Goal: Contribute content: Contribute content

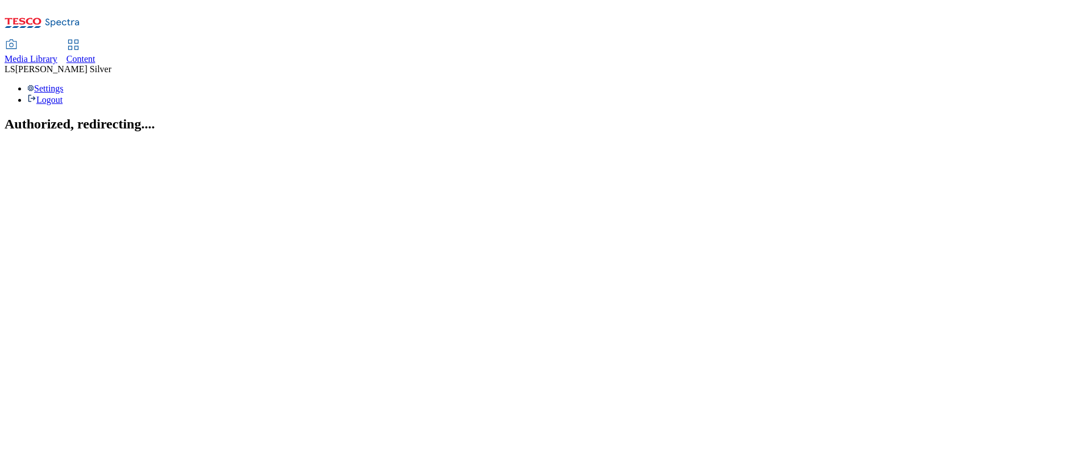
click at [57, 54] on span "Media Library" at bounding box center [31, 59] width 53 height 10
select select "flare-ghs"
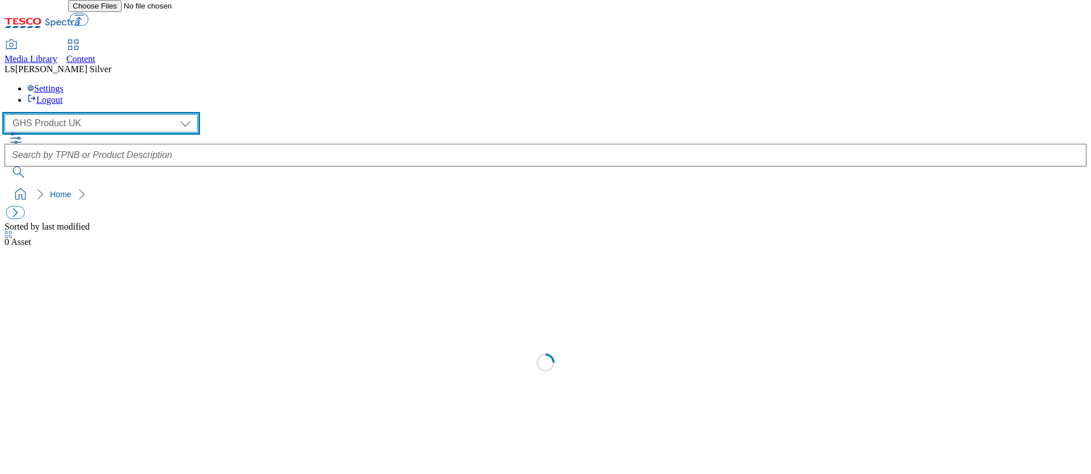
click at [66, 114] on select "GHS Marketing UK GHS Product [GEOGRAPHIC_DATA]" at bounding box center [101, 123] width 193 height 18
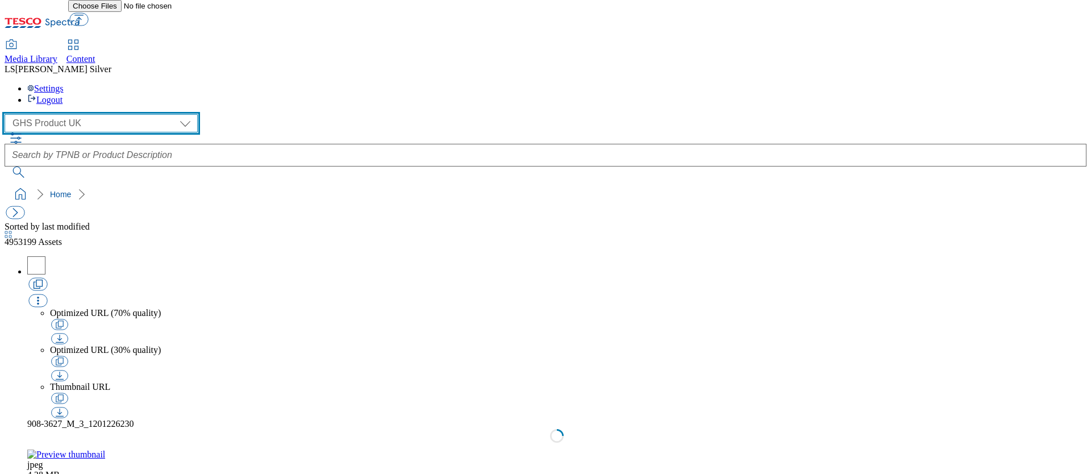
select select "flare-ghs-mktg"
click at [8, 114] on select "GHS Marketing UK GHS Product UK" at bounding box center [101, 123] width 193 height 18
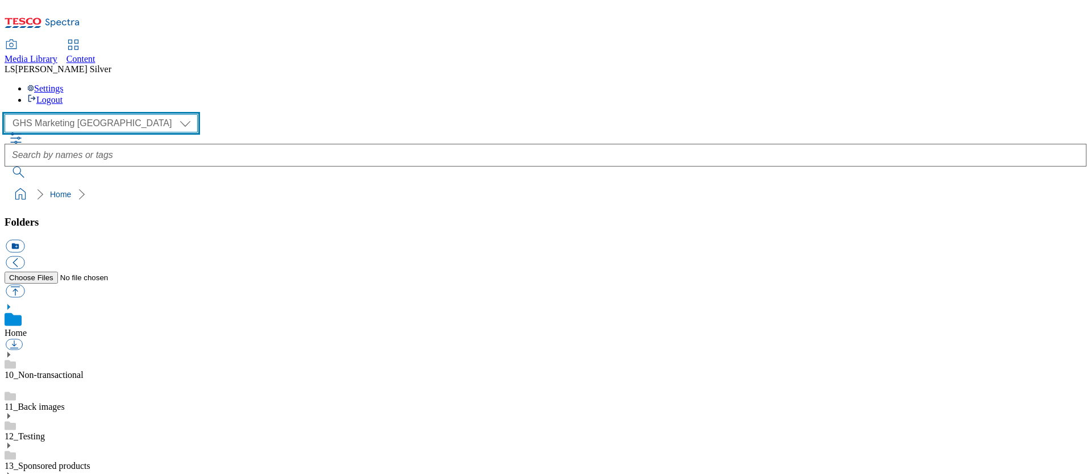
scroll to position [151, 0]
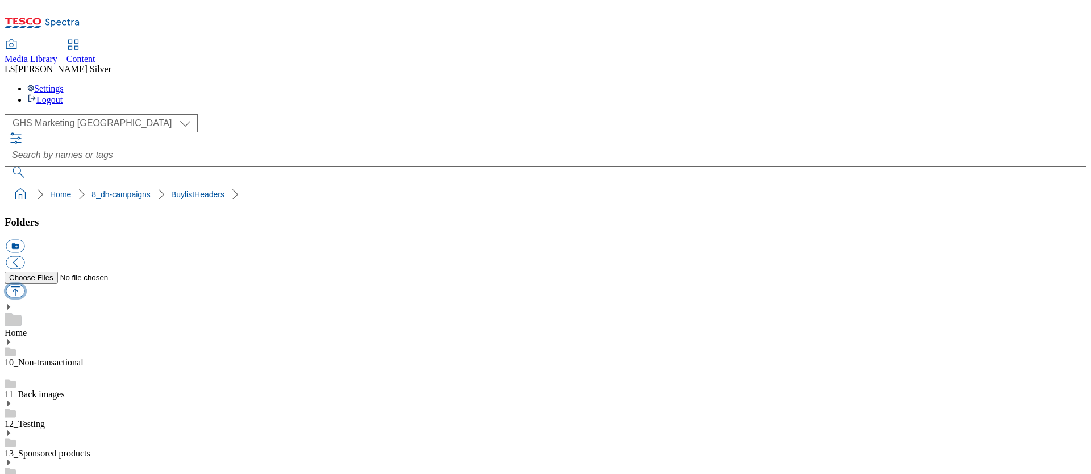
click at [24, 285] on button "button" at bounding box center [15, 291] width 19 height 13
type input "C:\fakepath\1760452156942-Ad541616_Arla_legobrand_H_1184x333_V4.jpg"
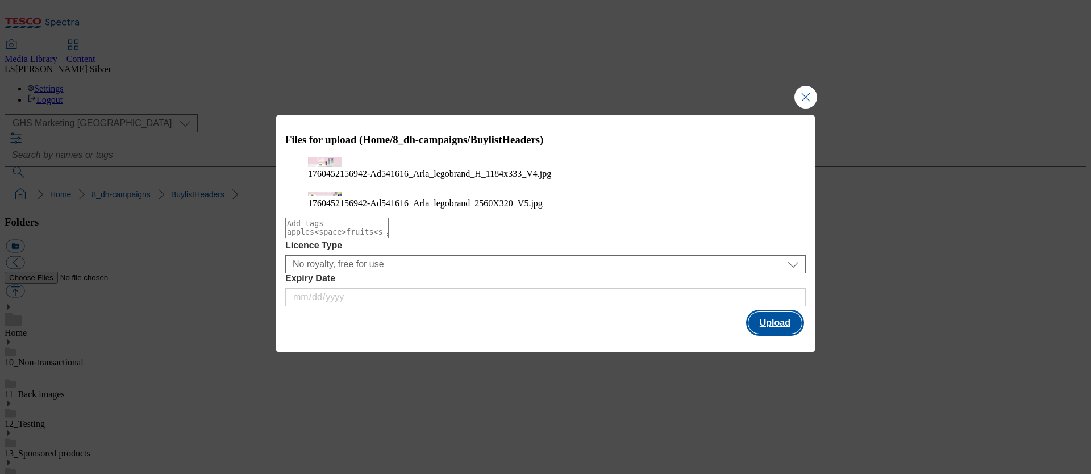
click at [781, 324] on button "Upload" at bounding box center [774, 323] width 53 height 22
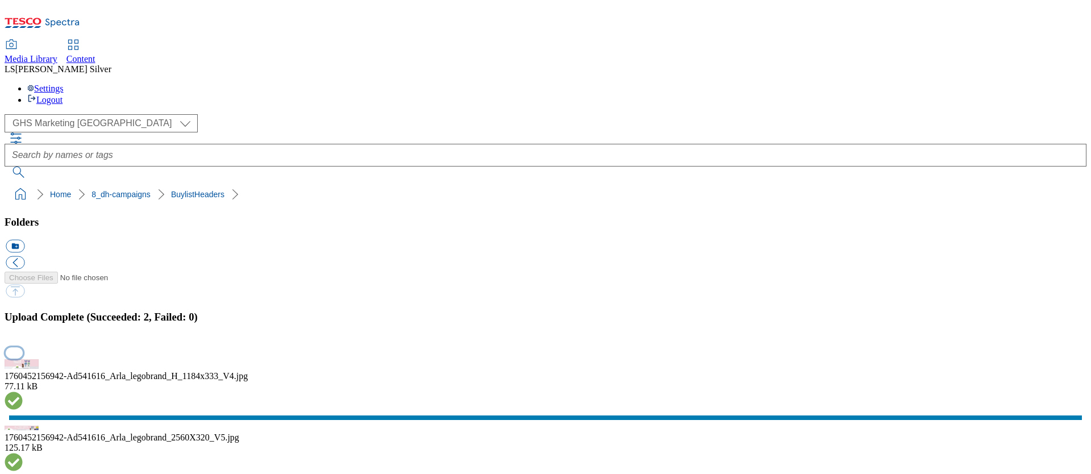
click at [23, 347] on button "button" at bounding box center [14, 352] width 17 height 11
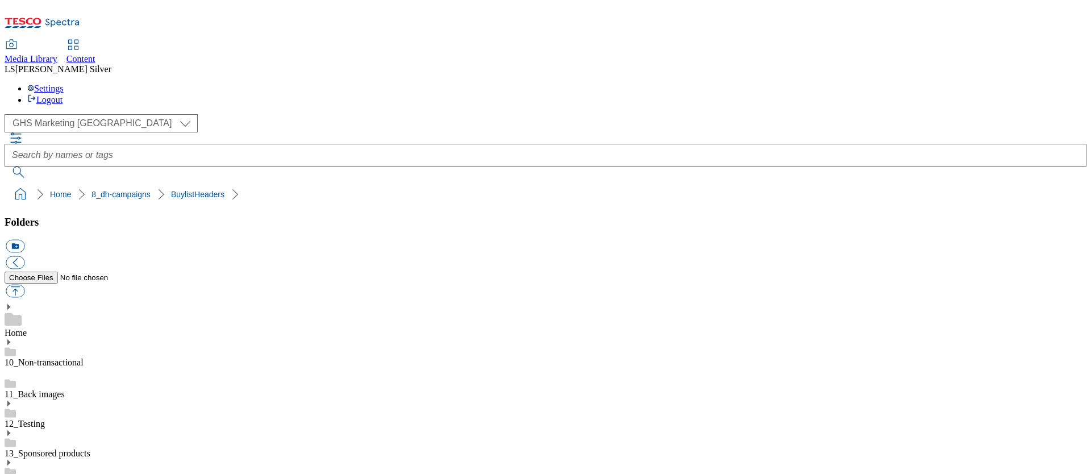
drag, startPoint x: 323, startPoint y: 271, endPoint x: 361, endPoint y: 272, distance: 38.6
copy div "Ad541616"
click at [80, 38] on icon at bounding box center [73, 45] width 14 height 14
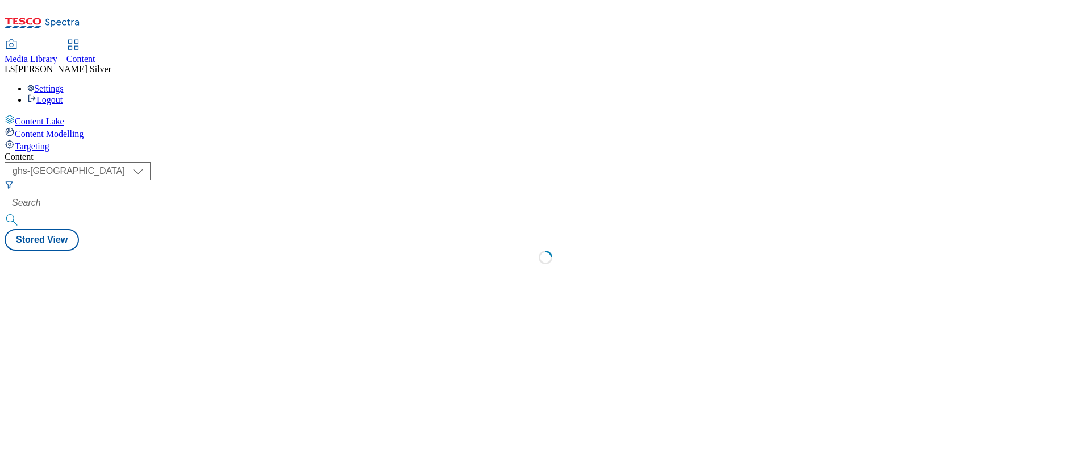
select select "ghs-uk"
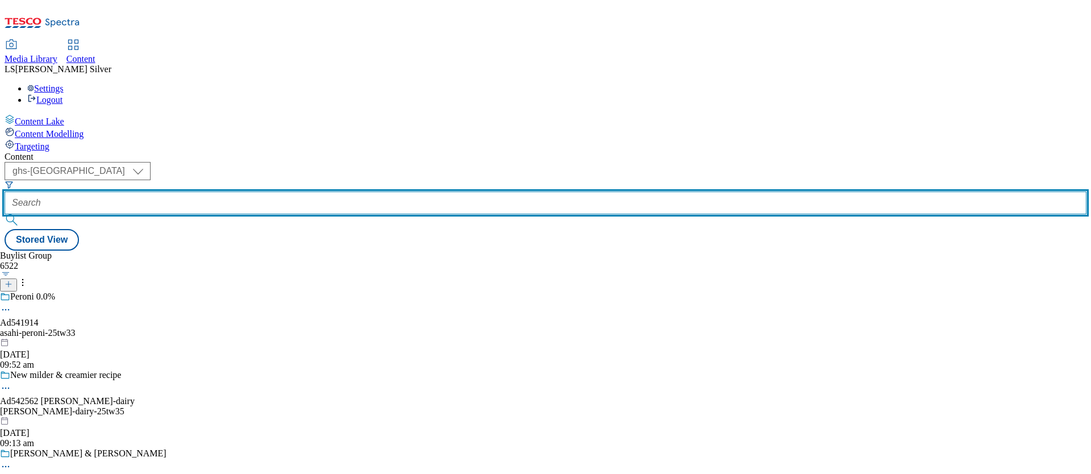
click at [274, 191] on input "text" at bounding box center [546, 202] width 1082 height 23
paste input "Ad541616"
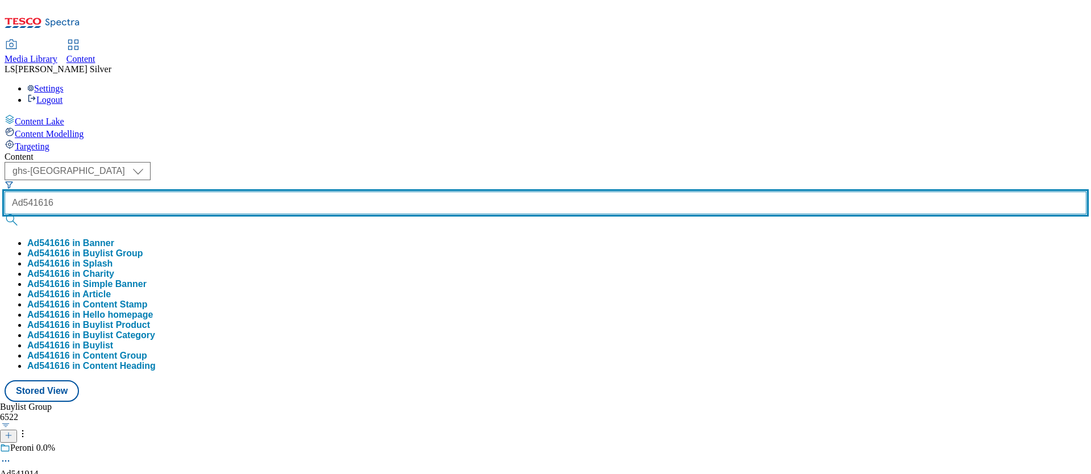
type input "Ad541616"
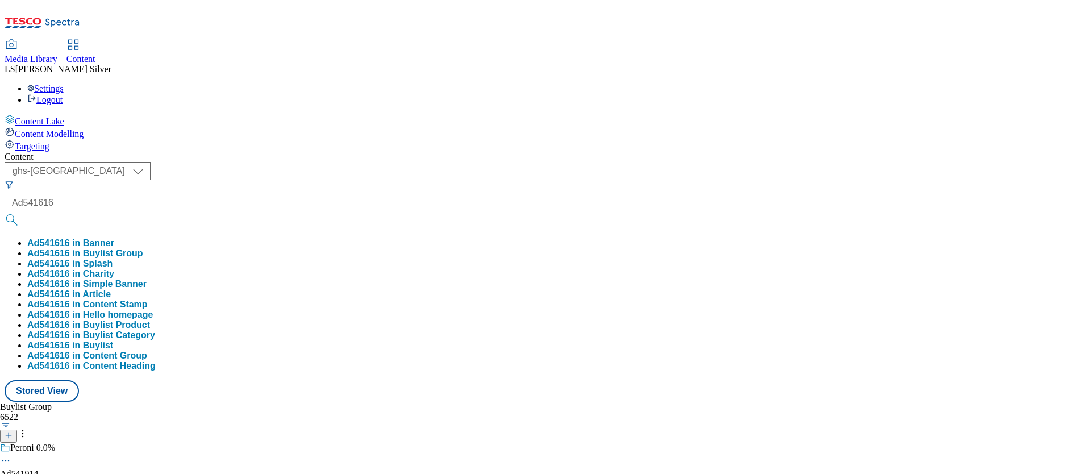
click at [143, 248] on button "Ad541616 in Buylist Group" at bounding box center [85, 253] width 116 height 10
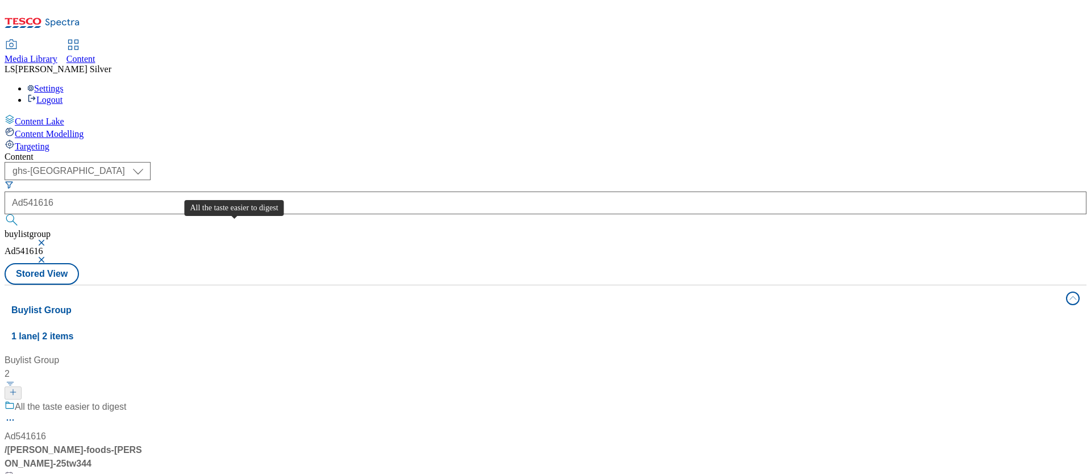
click at [127, 400] on div "All the taste easier to digest" at bounding box center [71, 407] width 112 height 14
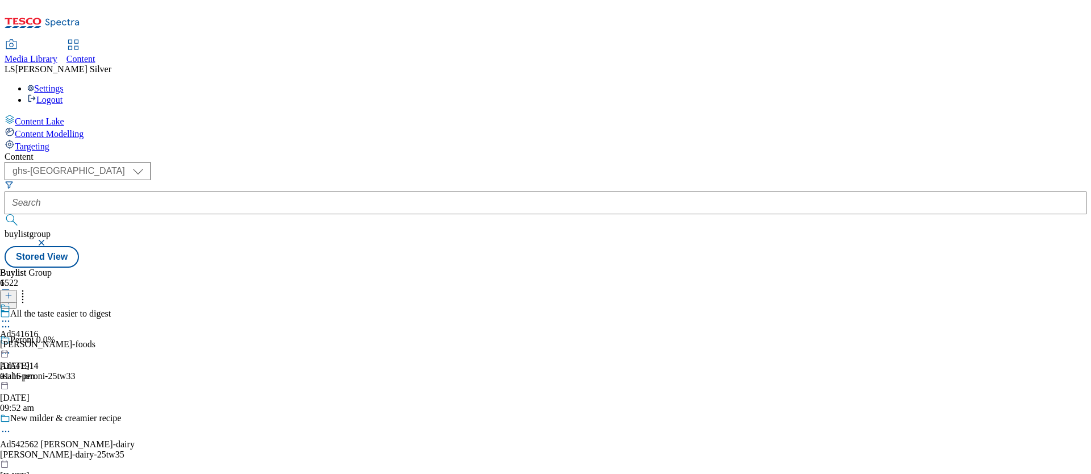
click at [95, 315] on div at bounding box center [47, 322] width 95 height 14
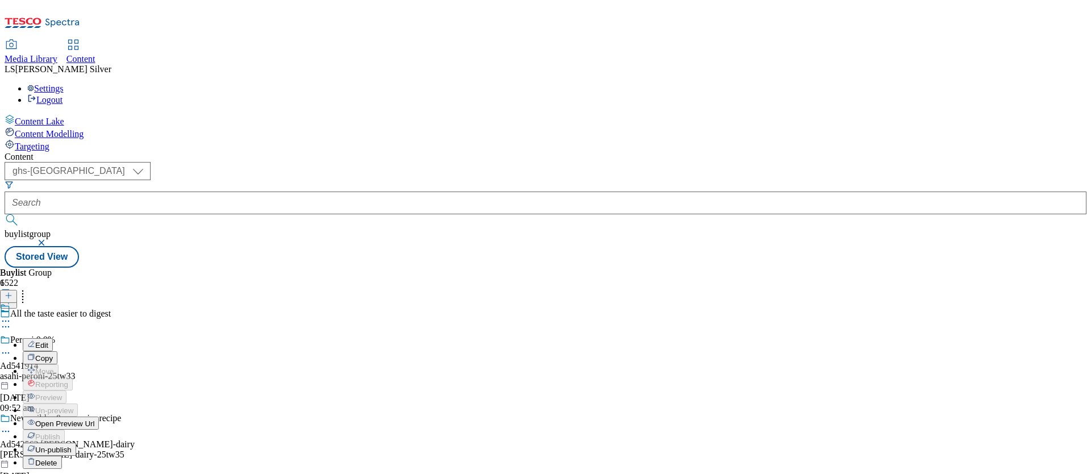
click at [99, 338] on li "Edit" at bounding box center [61, 344] width 76 height 13
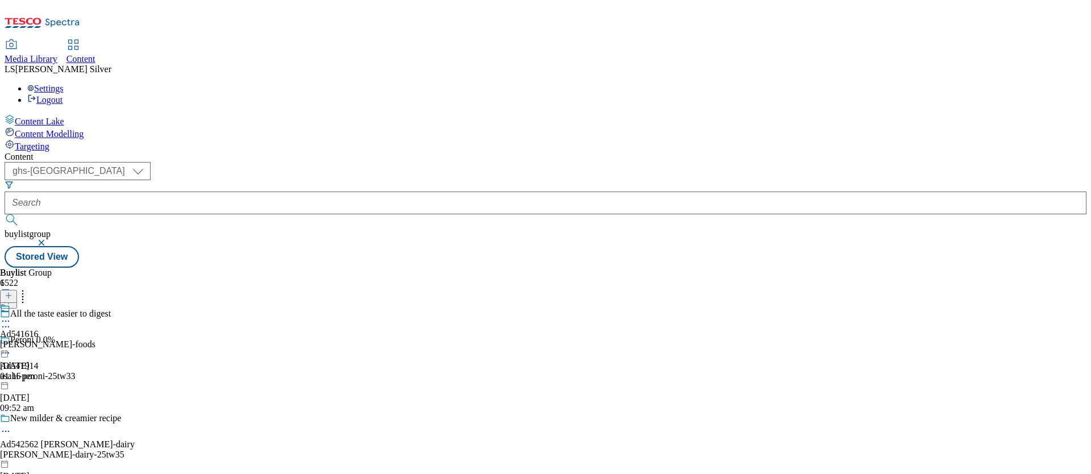
click at [11, 315] on icon at bounding box center [5, 320] width 11 height 11
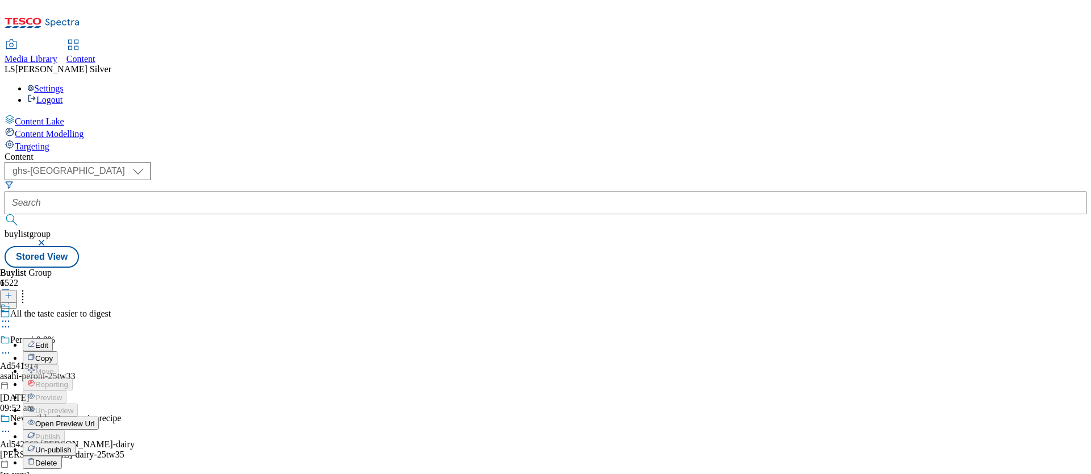
click at [48, 341] on span "Edit" at bounding box center [41, 345] width 13 height 9
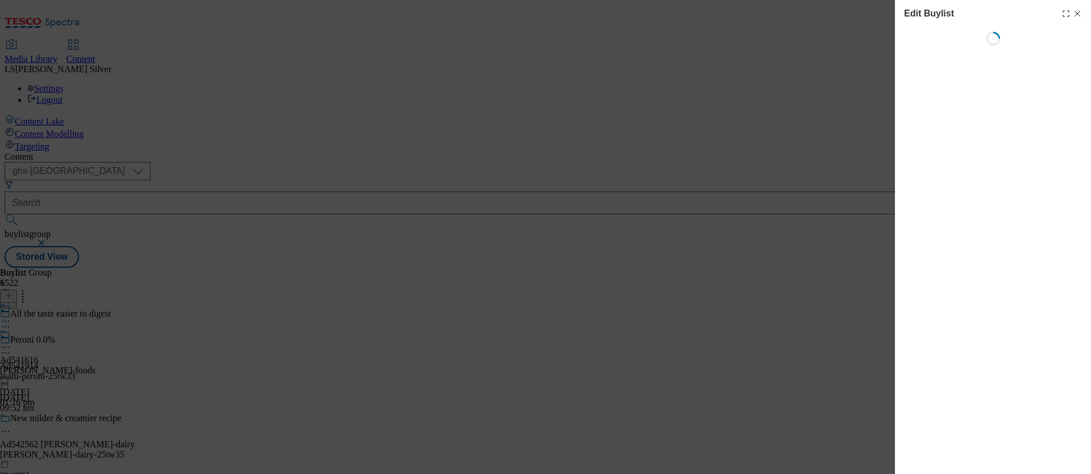
select select "tactical"
select select "supplier funded short term 1-3 weeks"
select select "dunnhumby"
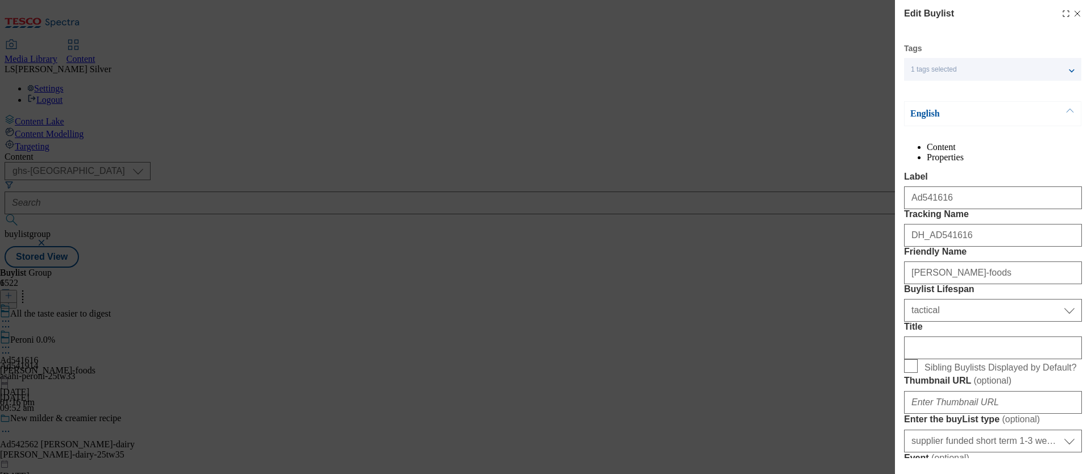
select select "Banner"
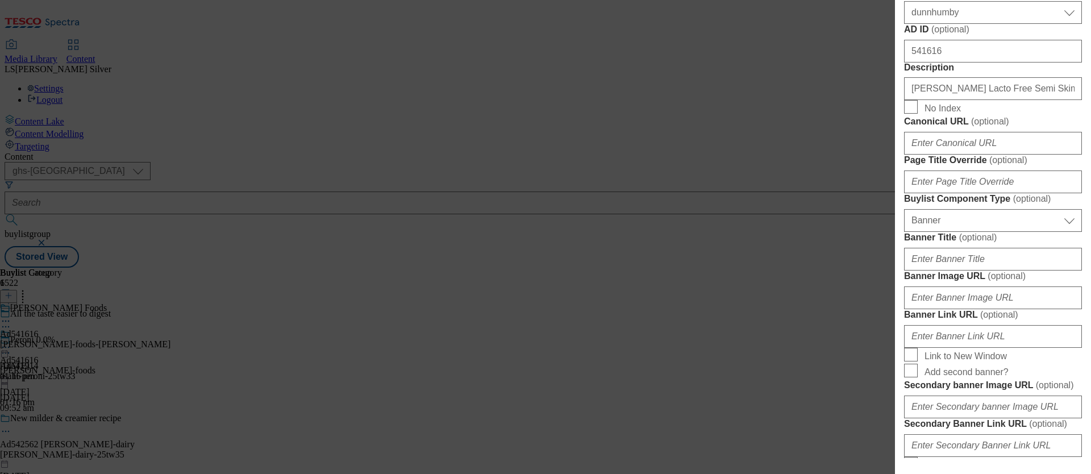
scroll to position [802, 0]
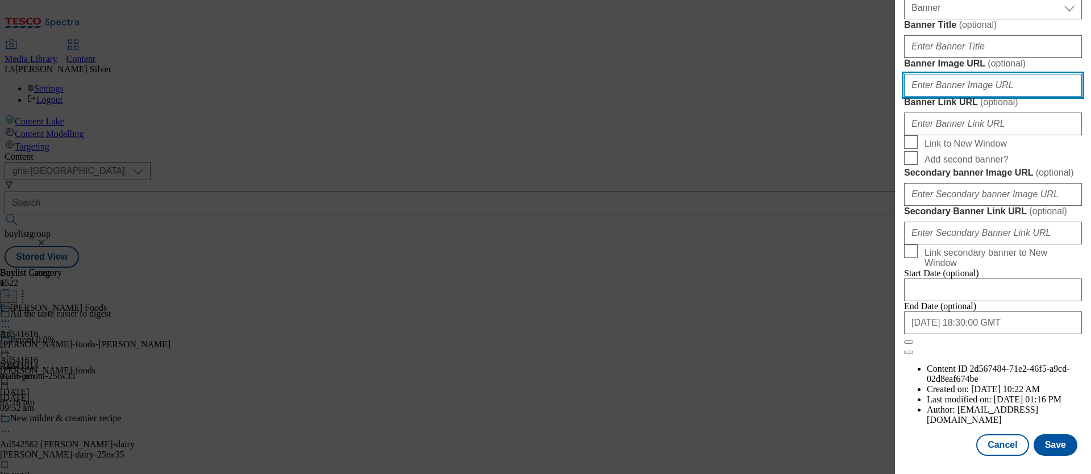
click at [983, 97] on input "Banner Image URL ( optional )" at bounding box center [993, 85] width 178 height 23
paste input "https://digitalcontent.api.tesco.com/v2/media/ghs-mktg/76beb22f-7455-447f-92c2-…"
type input "https://digitalcontent.api.tesco.com/v2/media/ghs-mktg/76beb22f-7455-447f-92c2-…"
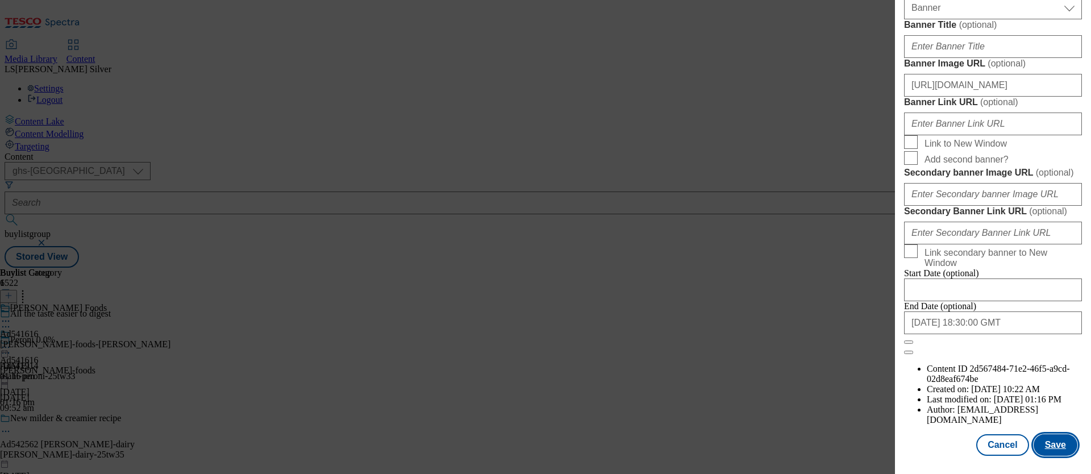
click at [1048, 452] on button "Save" at bounding box center [1056, 445] width 44 height 22
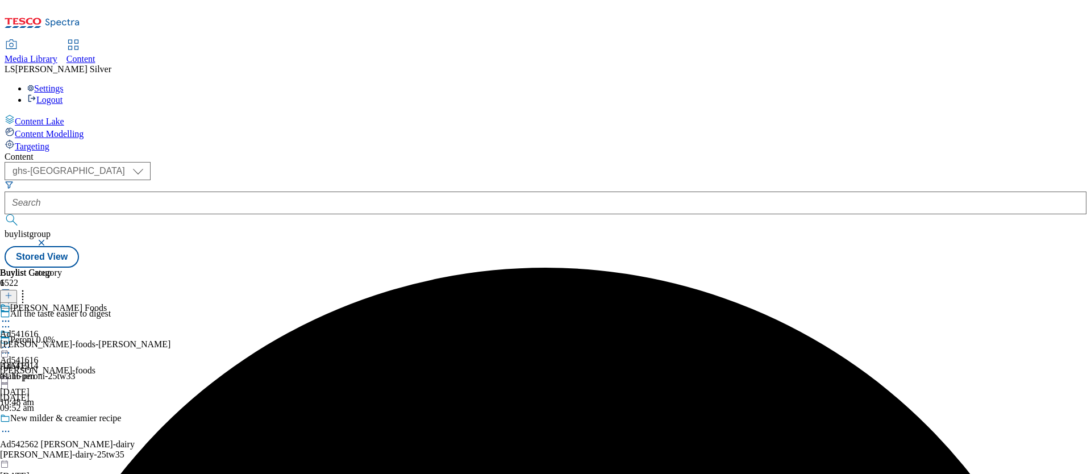
click at [11, 342] on icon at bounding box center [5, 347] width 11 height 11
click at [66, 417] on button "Preview" at bounding box center [45, 423] width 44 height 13
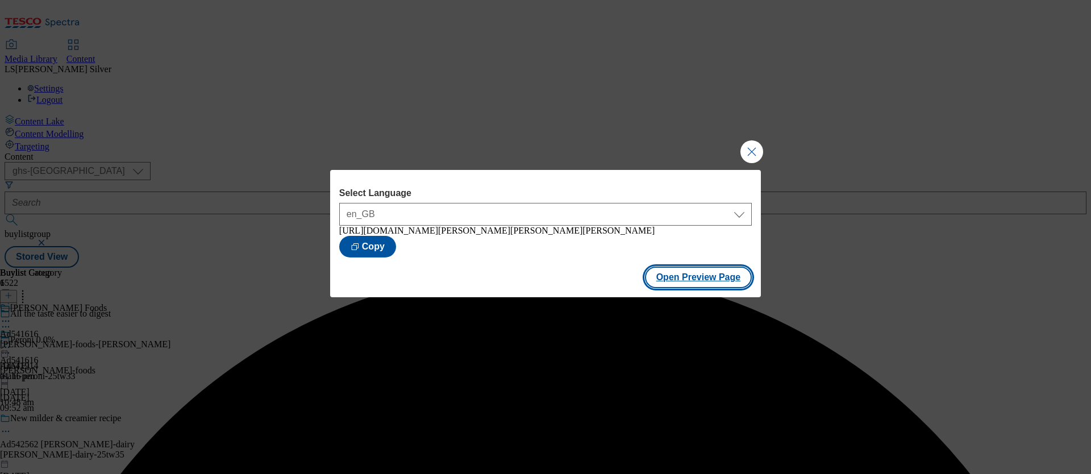
click at [729, 282] on button "Open Preview Page" at bounding box center [698, 278] width 107 height 22
click at [746, 151] on button "Close Modal" at bounding box center [751, 151] width 23 height 23
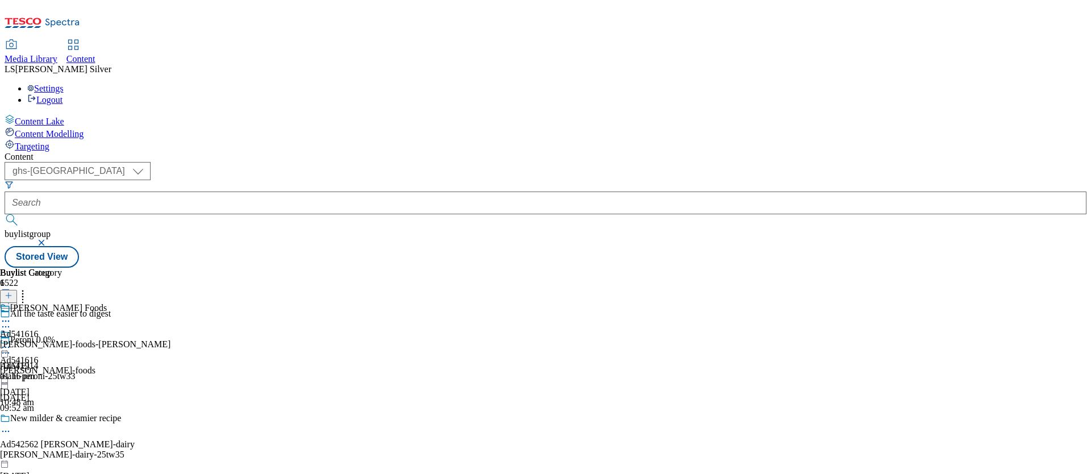
click at [11, 342] on icon at bounding box center [5, 347] width 11 height 11
click at [60, 459] on span "Publish" at bounding box center [47, 463] width 25 height 9
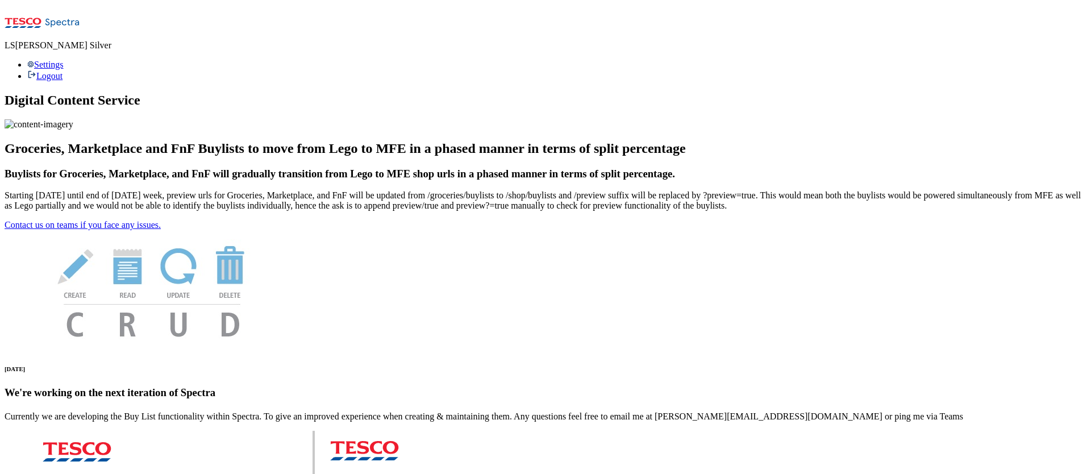
click at [38, 14] on icon at bounding box center [43, 26] width 76 height 24
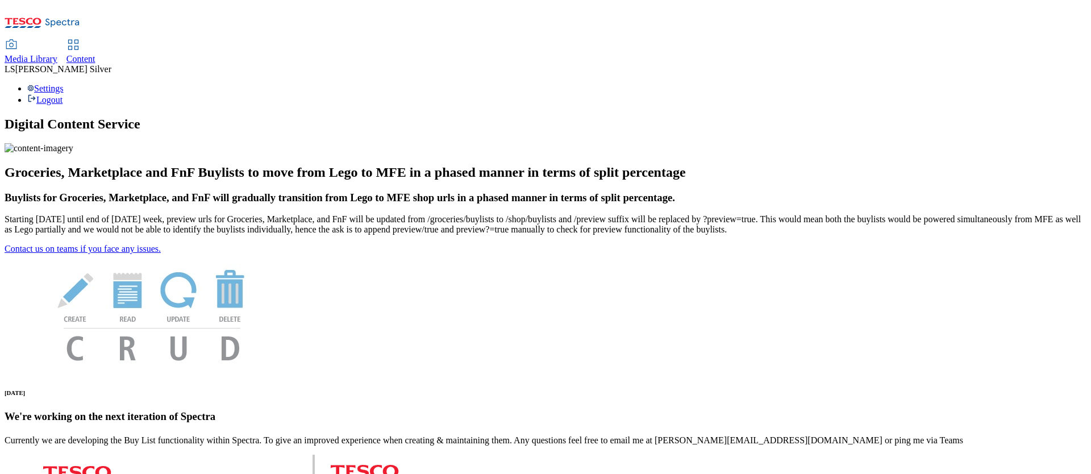
click at [57, 54] on span "Media Library" at bounding box center [31, 59] width 53 height 10
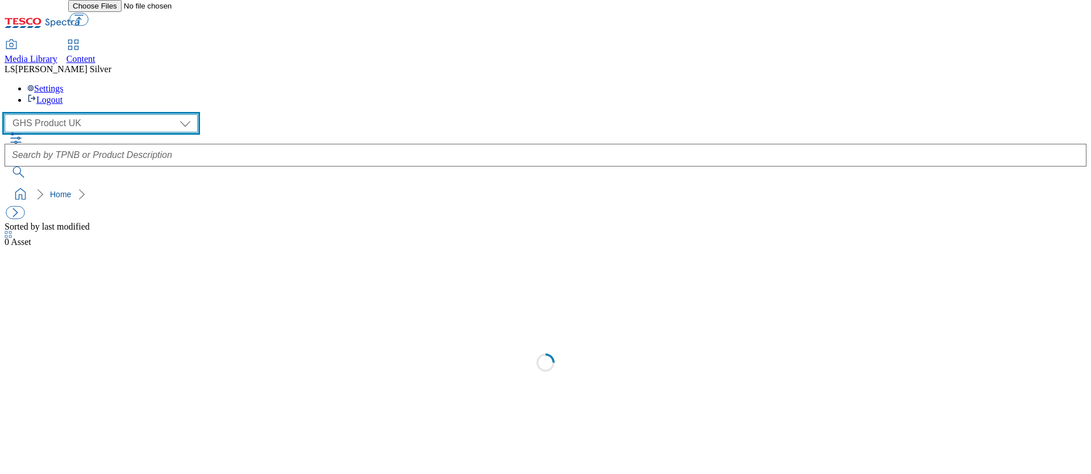
click at [92, 114] on select "GHS Marketing UK GHS Product UK" at bounding box center [101, 123] width 193 height 18
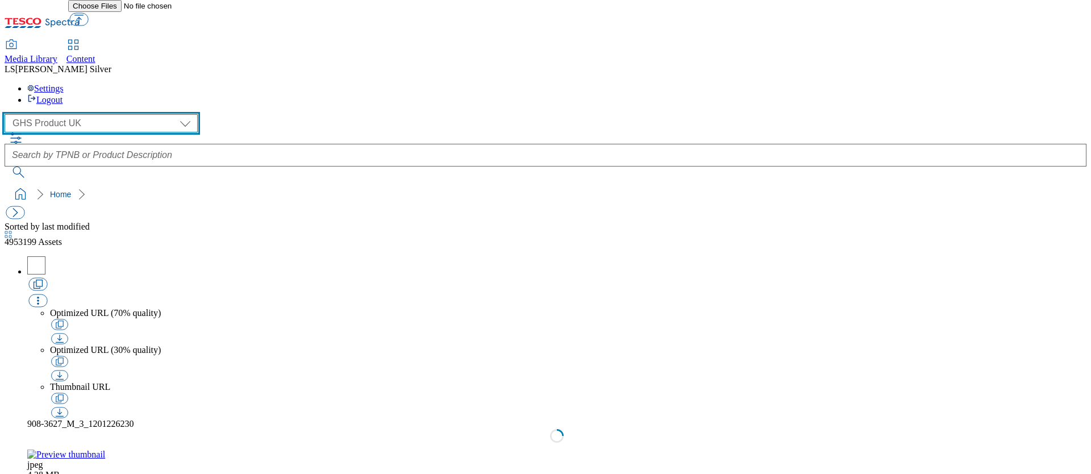
select select "flare-ghs-mktg"
click at [8, 114] on select "GHS Marketing UK GHS Product UK" at bounding box center [101, 123] width 193 height 18
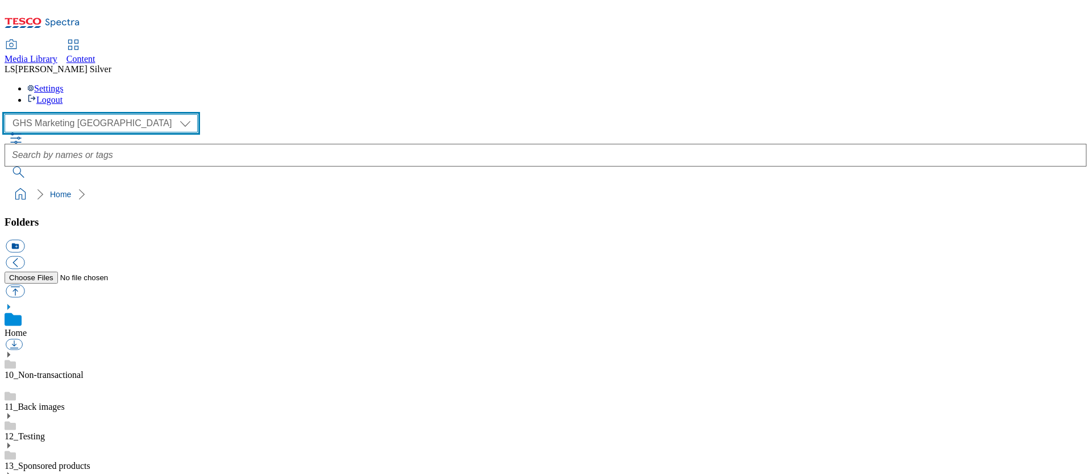
scroll to position [161, 0]
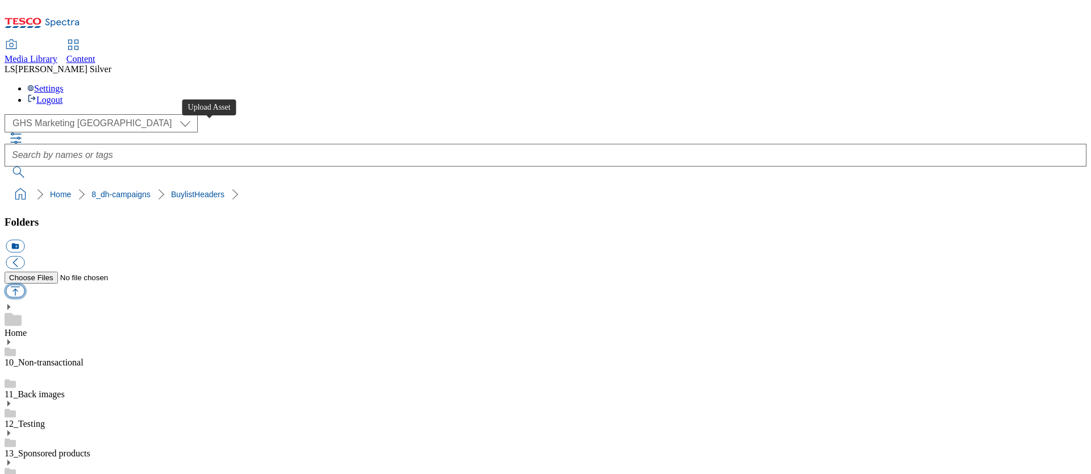
click at [24, 285] on button "button" at bounding box center [15, 291] width 19 height 13
type input "C:\fakepath\1758189725446-Ad541983_Petits_Filous_Legobrand_H_1184X333_V1.jpg"
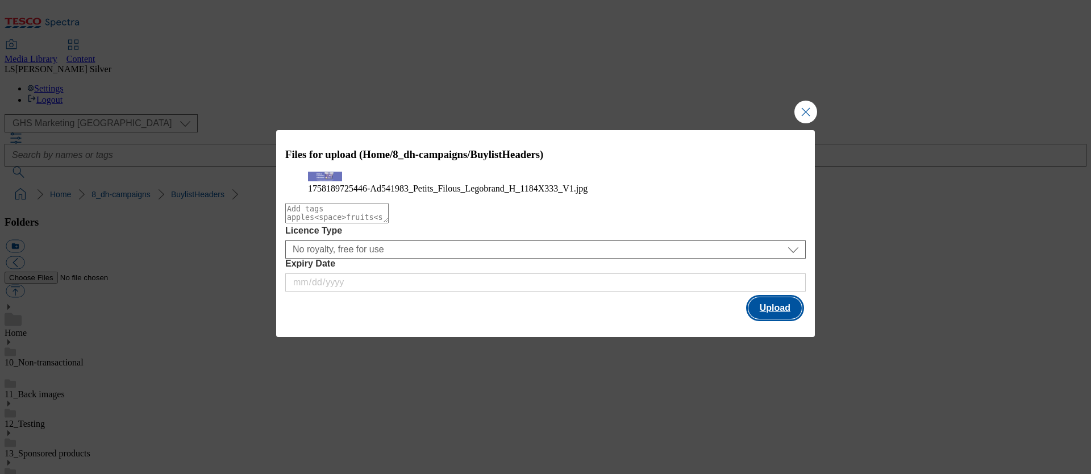
click at [776, 319] on button "Upload" at bounding box center [774, 308] width 53 height 22
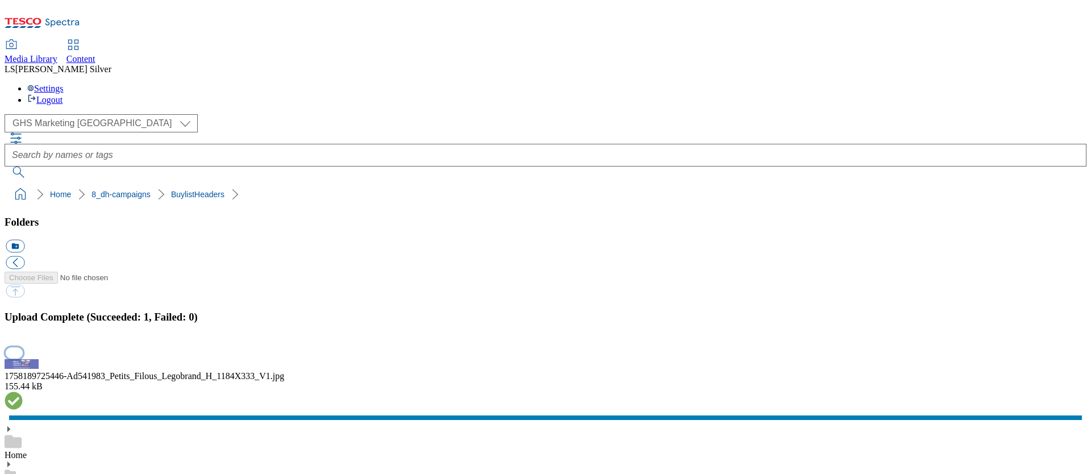
click at [23, 347] on button "button" at bounding box center [14, 352] width 17 height 11
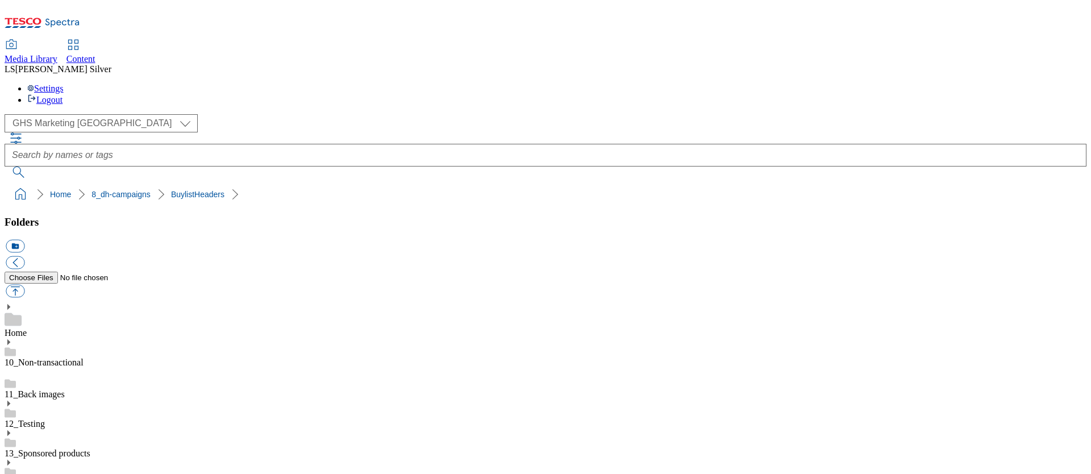
drag, startPoint x: 319, startPoint y: 270, endPoint x: 362, endPoint y: 272, distance: 42.7
copy div "Ad541983"
click at [95, 54] on span "Content" at bounding box center [80, 59] width 29 height 10
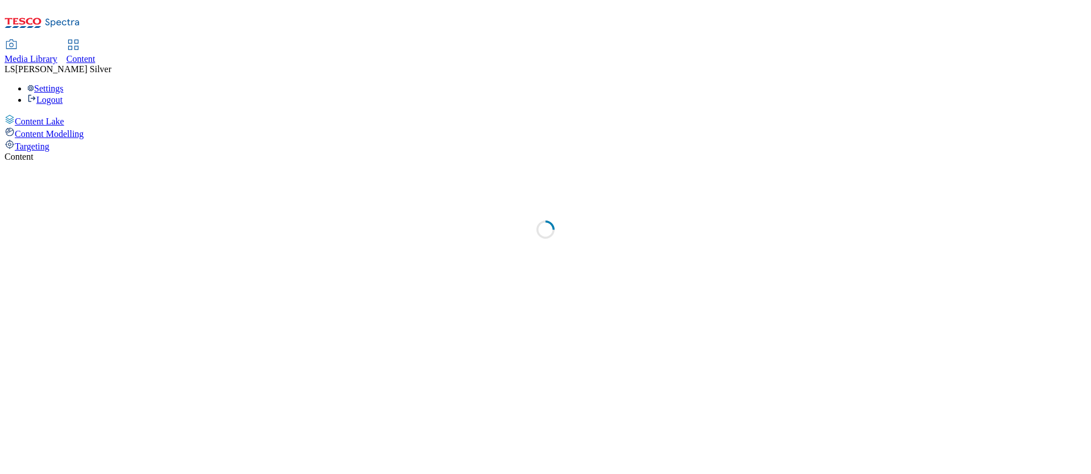
select select "ghs-[GEOGRAPHIC_DATA]"
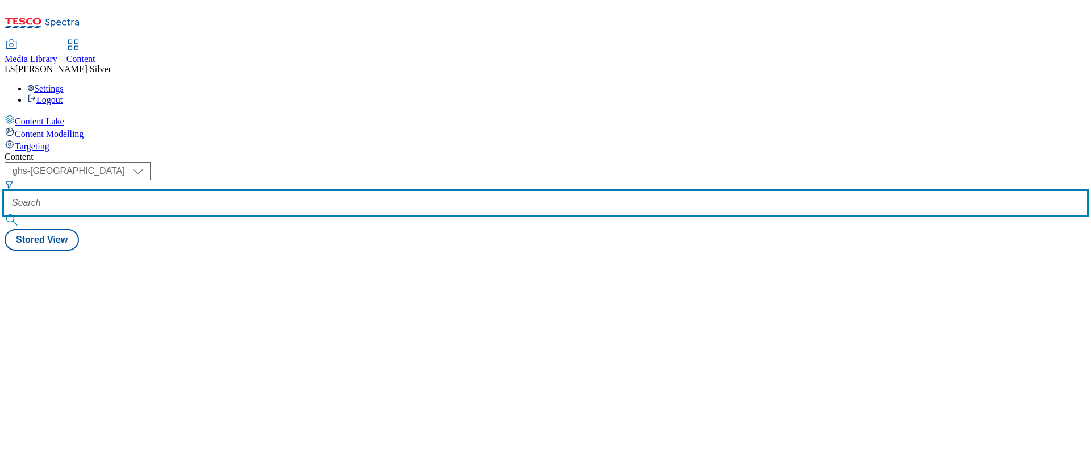
click at [269, 191] on input "text" at bounding box center [546, 202] width 1082 height 23
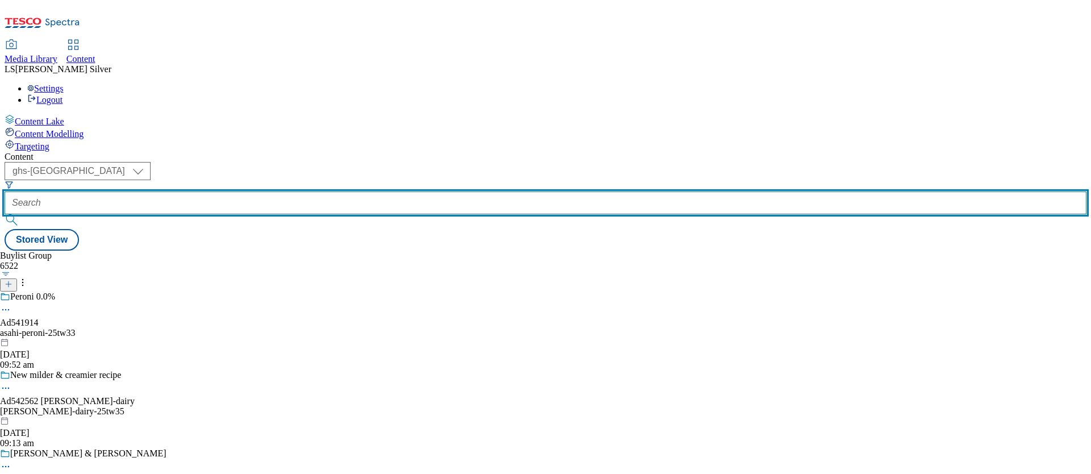
paste input "Ad541983"
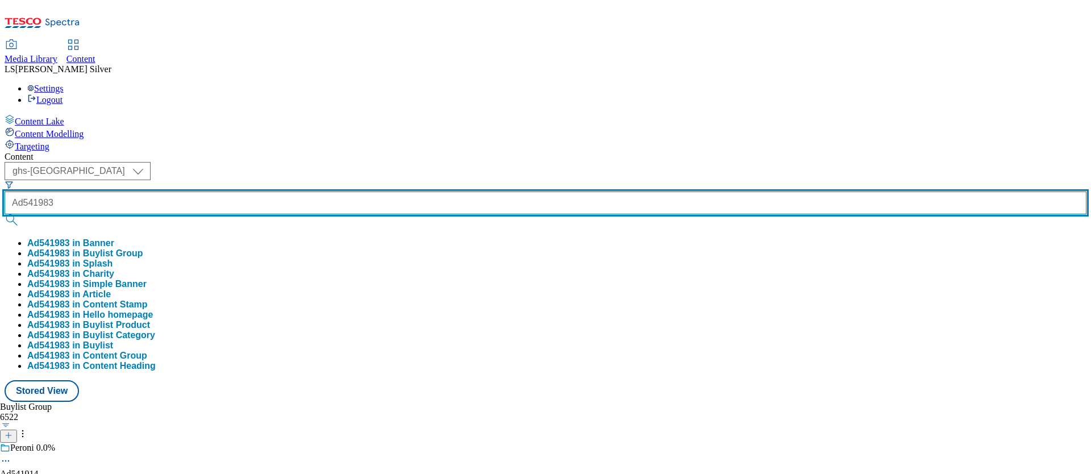
type input "Ad541983"
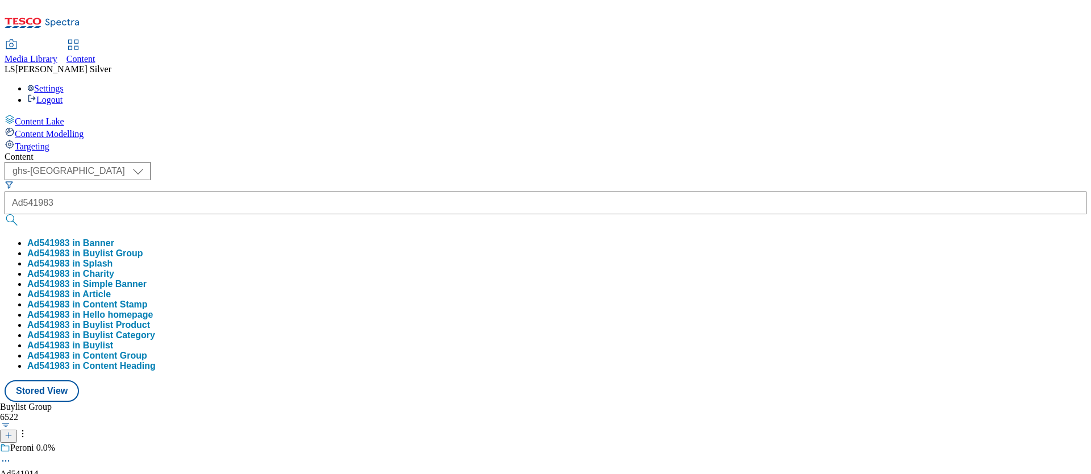
click at [143, 248] on button "Ad541983 in Buylist Group" at bounding box center [85, 253] width 116 height 10
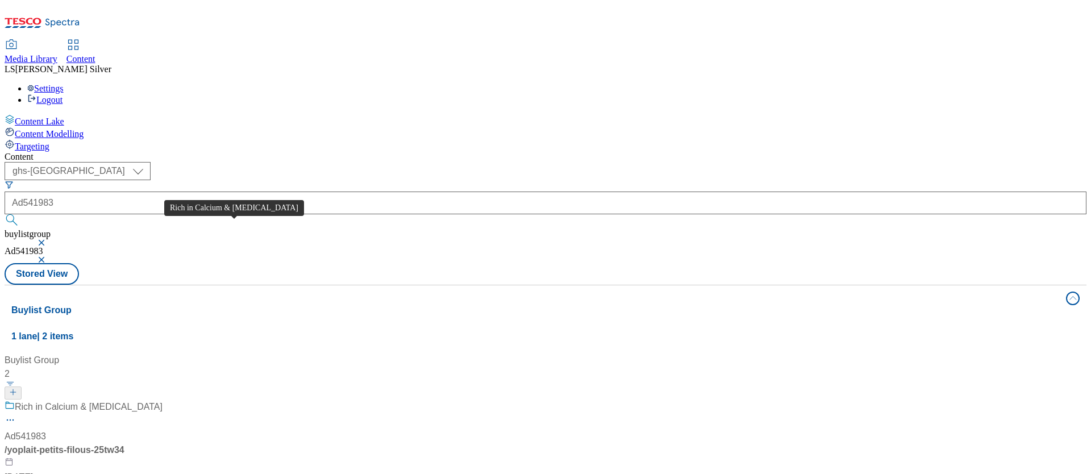
click at [163, 400] on div "Rich in Calcium & [MEDICAL_DATA]" at bounding box center [89, 407] width 148 height 14
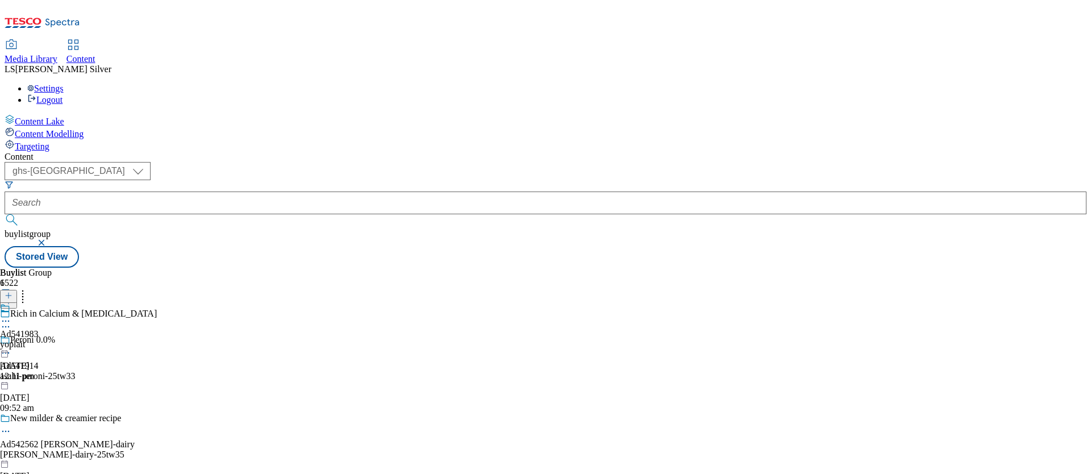
click at [11, 315] on icon at bounding box center [5, 320] width 11 height 11
click at [48, 341] on span "Edit" at bounding box center [41, 345] width 13 height 9
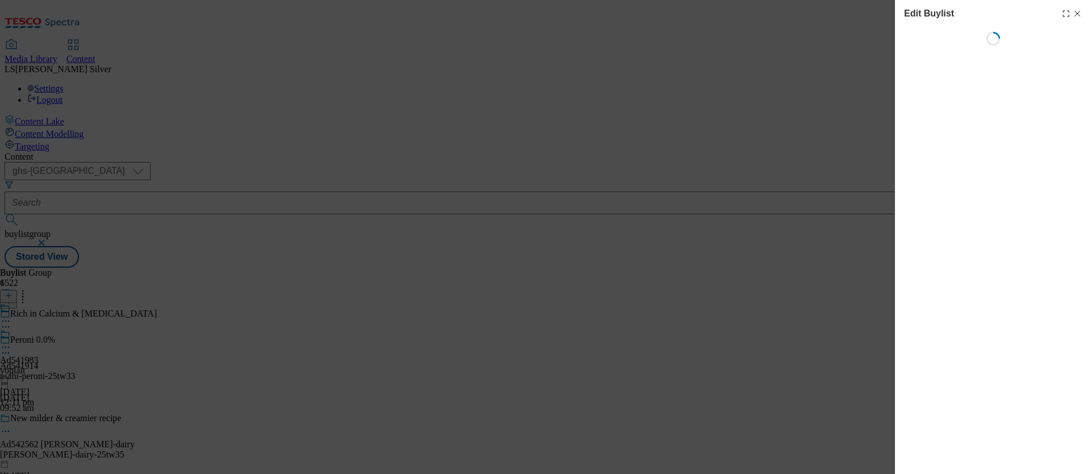
select select "tactical"
select select "supplier funded short term 1-3 weeks"
select select "dunnhumby"
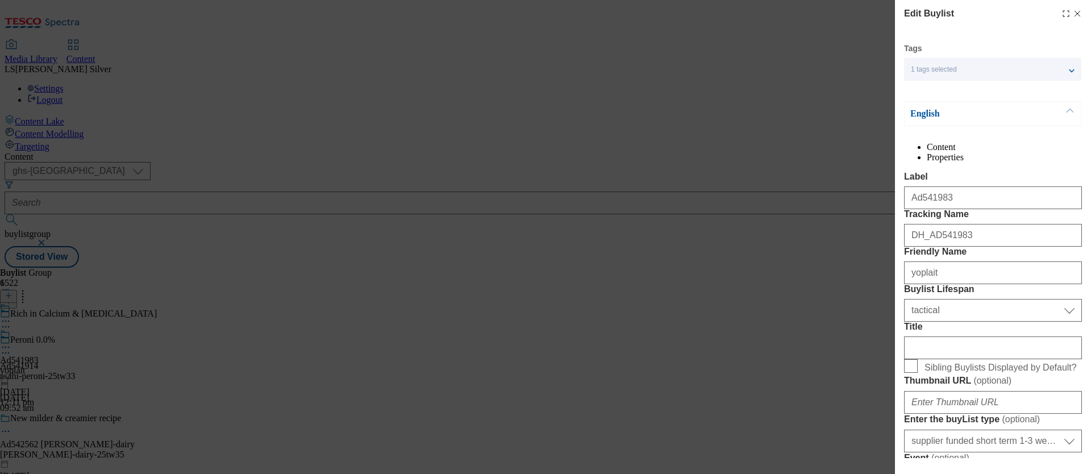
select select "Banner"
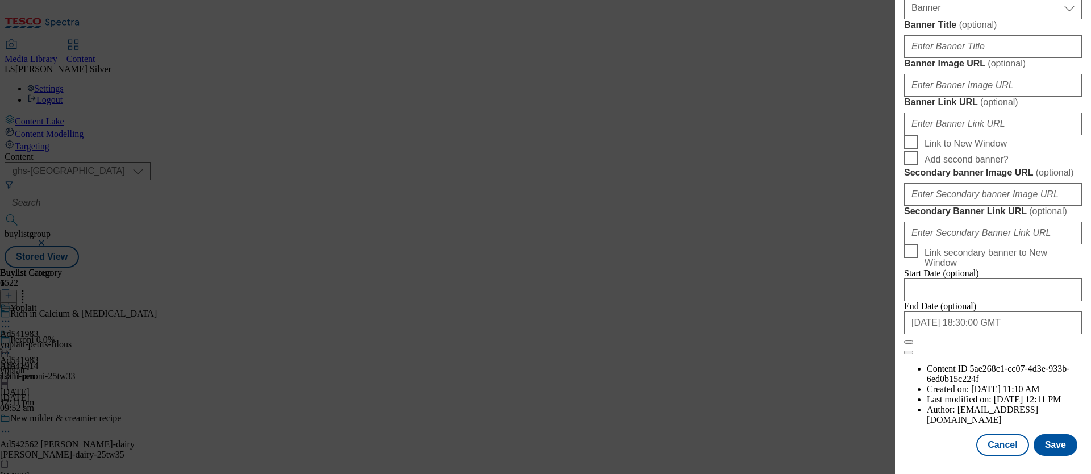
scroll to position [1060, 0]
click at [1025, 97] on input "Banner Image URL ( optional )" at bounding box center [993, 85] width 178 height 23
paste input "[URL][DOMAIN_NAME]"
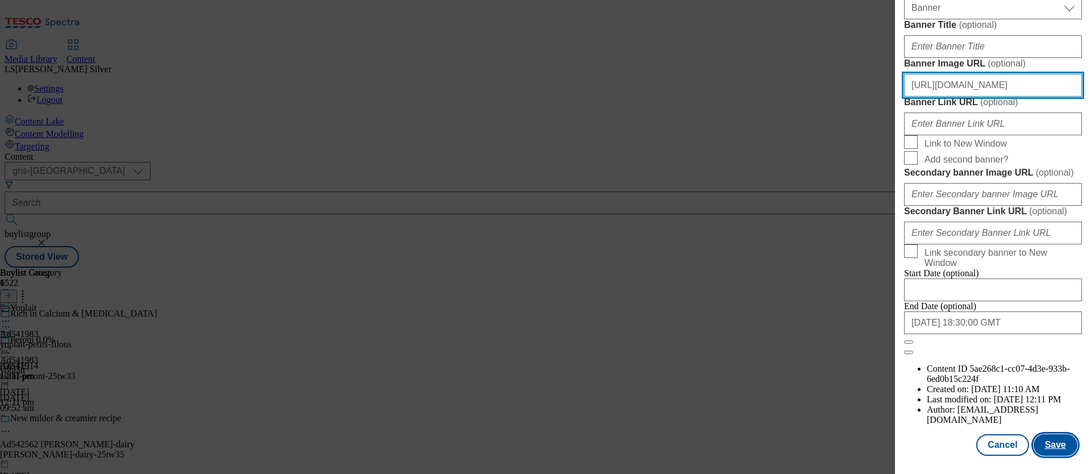
type input "[URL][DOMAIN_NAME]"
click at [1055, 438] on button "Save" at bounding box center [1056, 445] width 44 height 22
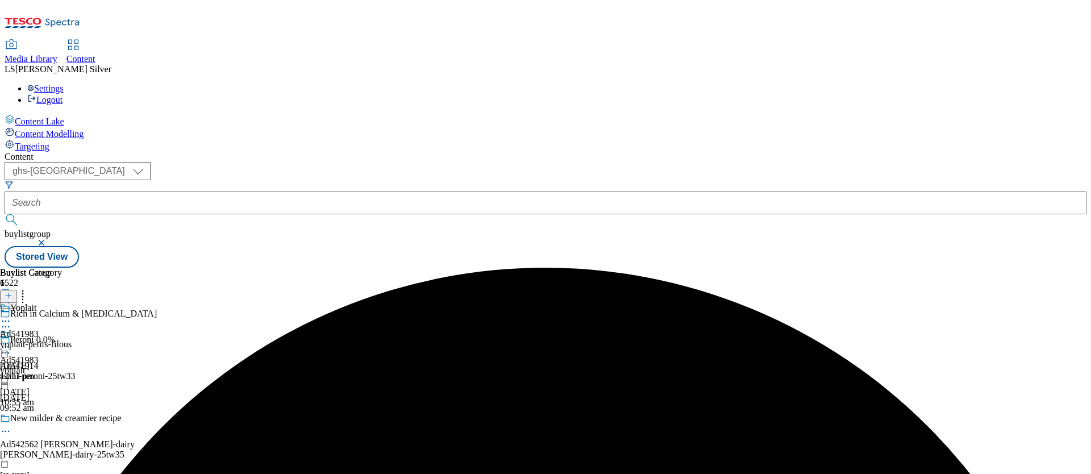
click at [11, 342] on icon at bounding box center [5, 347] width 11 height 11
click at [62, 419] on span "Preview" at bounding box center [48, 423] width 27 height 9
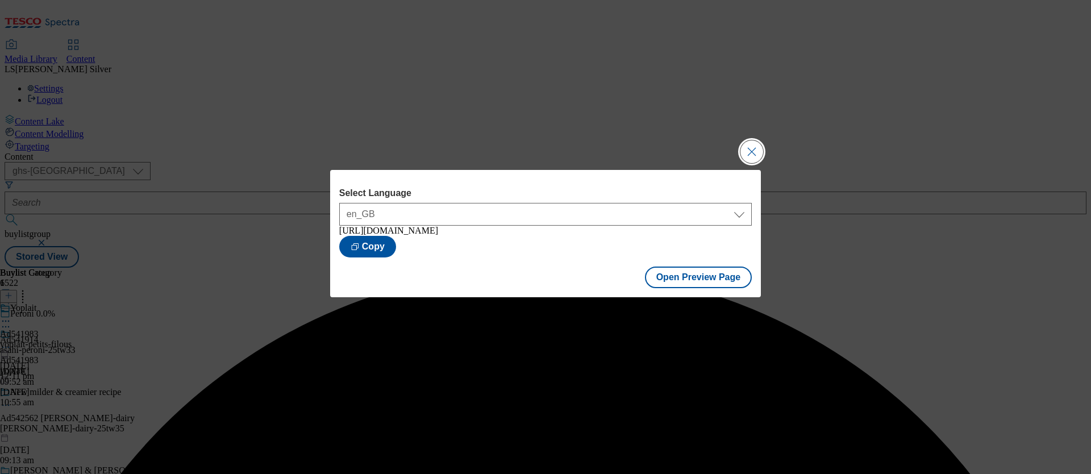
click at [743, 157] on button "Close Modal" at bounding box center [751, 151] width 23 height 23
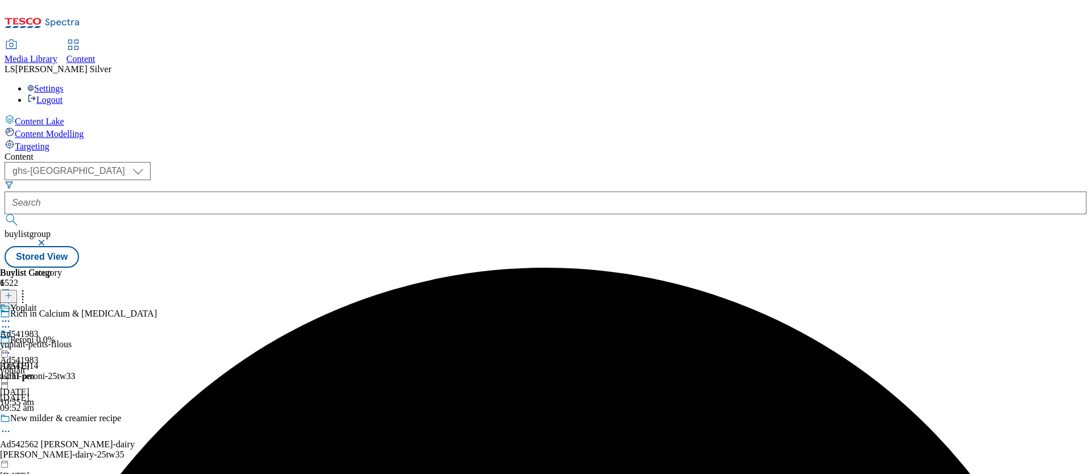
click at [39, 329] on div at bounding box center [19, 342] width 39 height 26
click at [11, 342] on icon at bounding box center [5, 347] width 11 height 11
click at [60, 459] on span "Publish" at bounding box center [47, 463] width 25 height 9
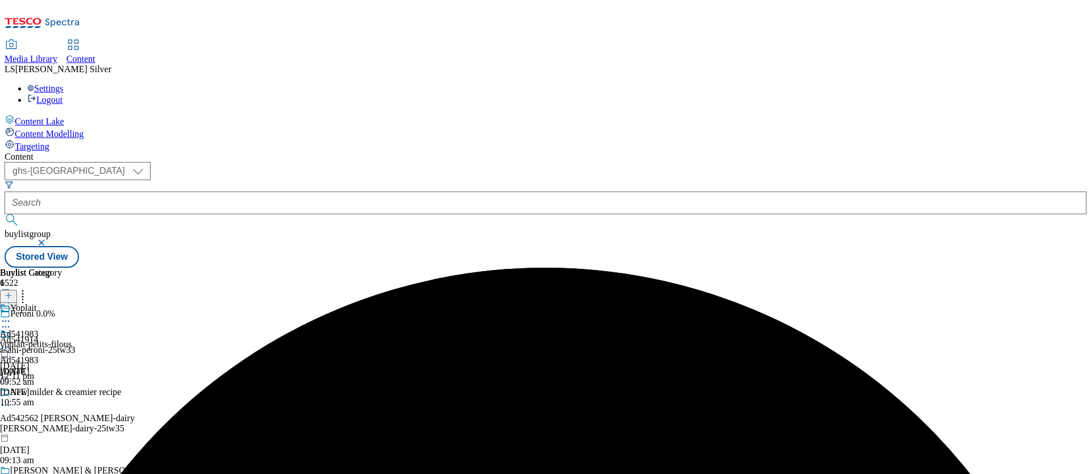
click at [39, 348] on div "Ad541983 yoplait [DATE] 10:55 am" at bounding box center [19, 368] width 39 height 78
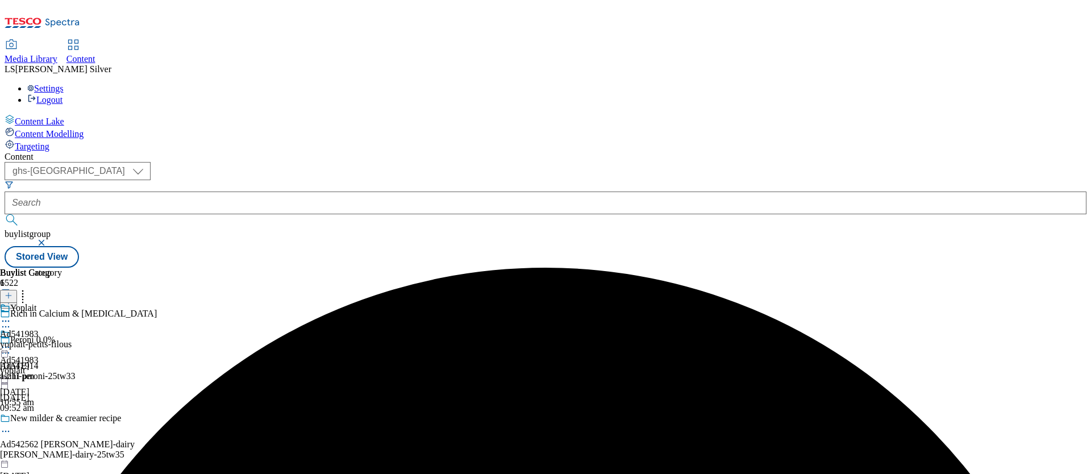
click at [529, 268] on div "Buylist 1 Ad541983 yoplait [DATE] 10:55 am" at bounding box center [546, 268] width 1082 height 0
